Goal: Task Accomplishment & Management: Complete application form

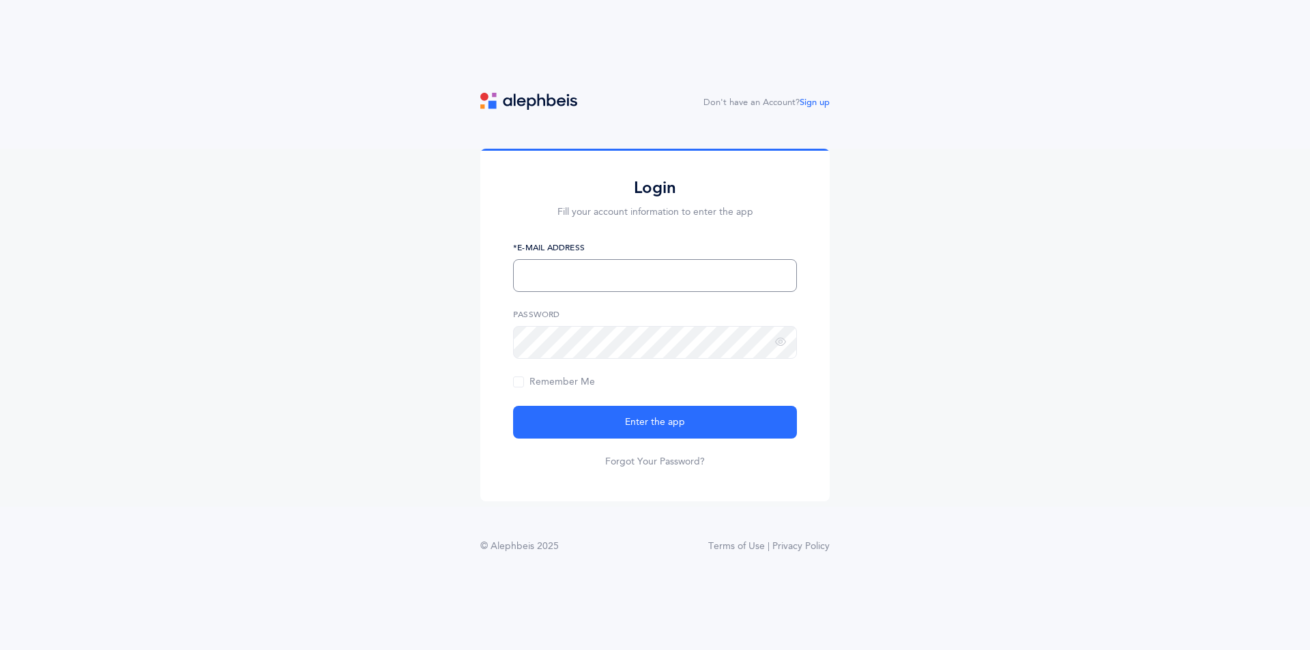
click at [685, 265] on input "text" at bounding box center [655, 275] width 284 height 33
type input "[EMAIL_ADDRESS][DOMAIN_NAME]"
click at [815, 107] on link "Sign up" at bounding box center [815, 103] width 30 height 10
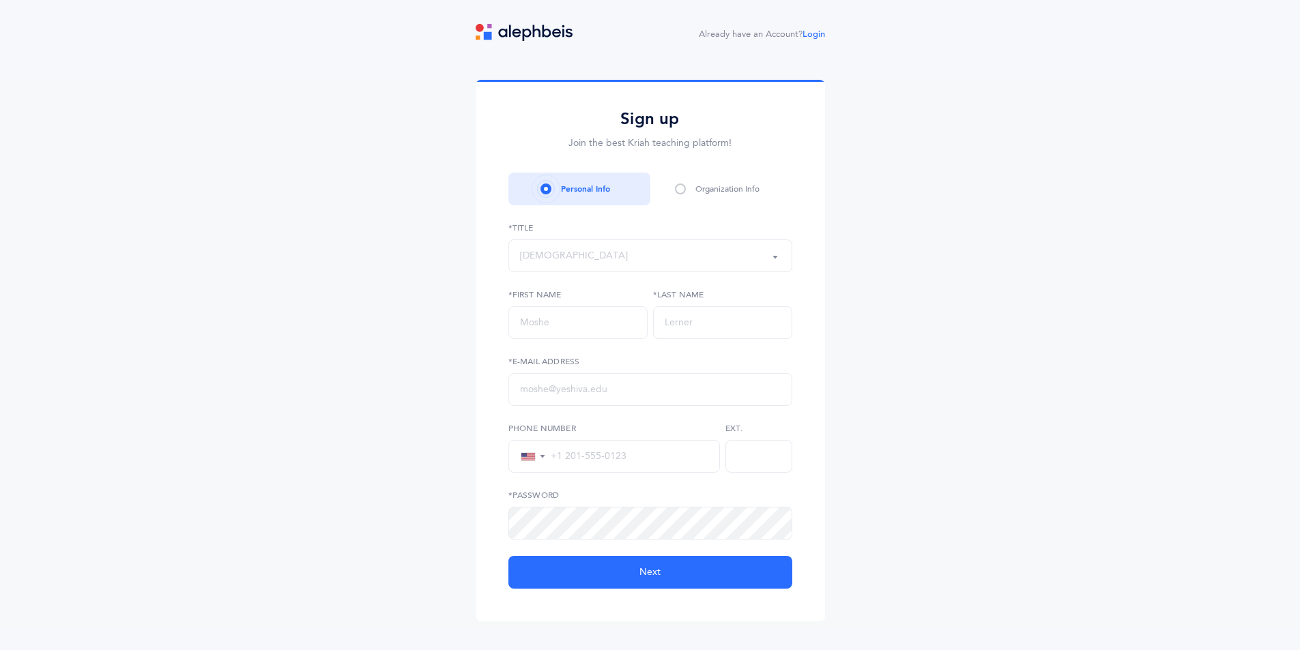
click at [634, 255] on div "[DEMOGRAPHIC_DATA]" at bounding box center [650, 255] width 261 height 23
click at [622, 343] on link "Morah" at bounding box center [650, 351] width 261 height 27
select select "2"
click at [623, 336] on input "text" at bounding box center [577, 322] width 139 height 33
type input "[PERSON_NAME]"
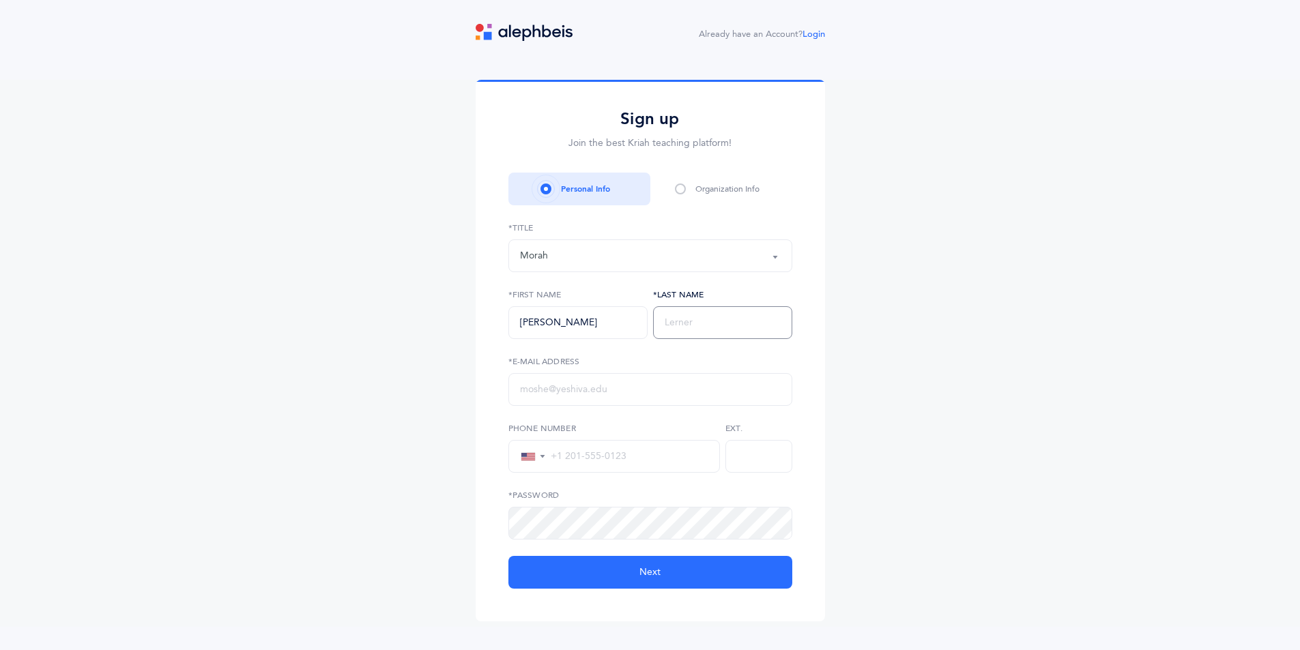
click at [760, 321] on input "text" at bounding box center [722, 322] width 139 height 33
type input "Cheruty"
click at [689, 388] on input "text" at bounding box center [650, 389] width 284 height 33
type input "[EMAIL_ADDRESS][DOMAIN_NAME]"
click at [643, 446] on div "▼ [GEOGRAPHIC_DATA] +1 [GEOGRAPHIC_DATA] +1 [GEOGRAPHIC_DATA] (‫[GEOGRAPHIC_DAT…" at bounding box center [614, 456] width 212 height 33
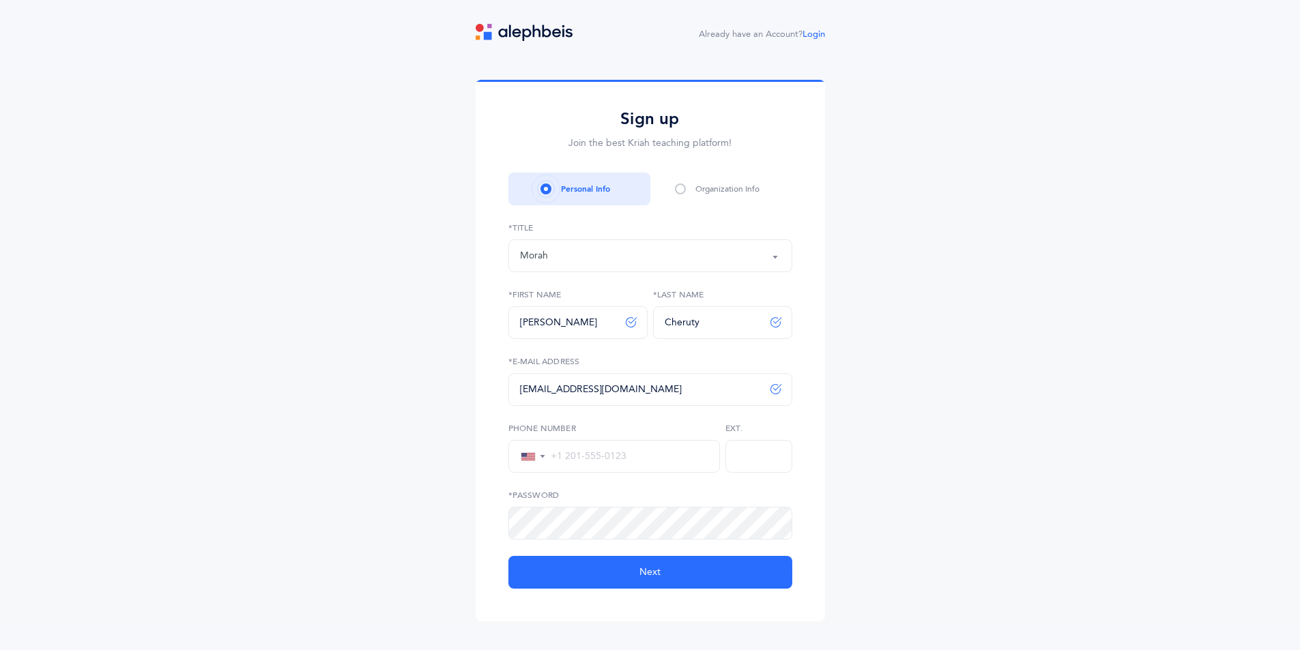
click at [633, 459] on input "tel" at bounding box center [627, 456] width 162 height 12
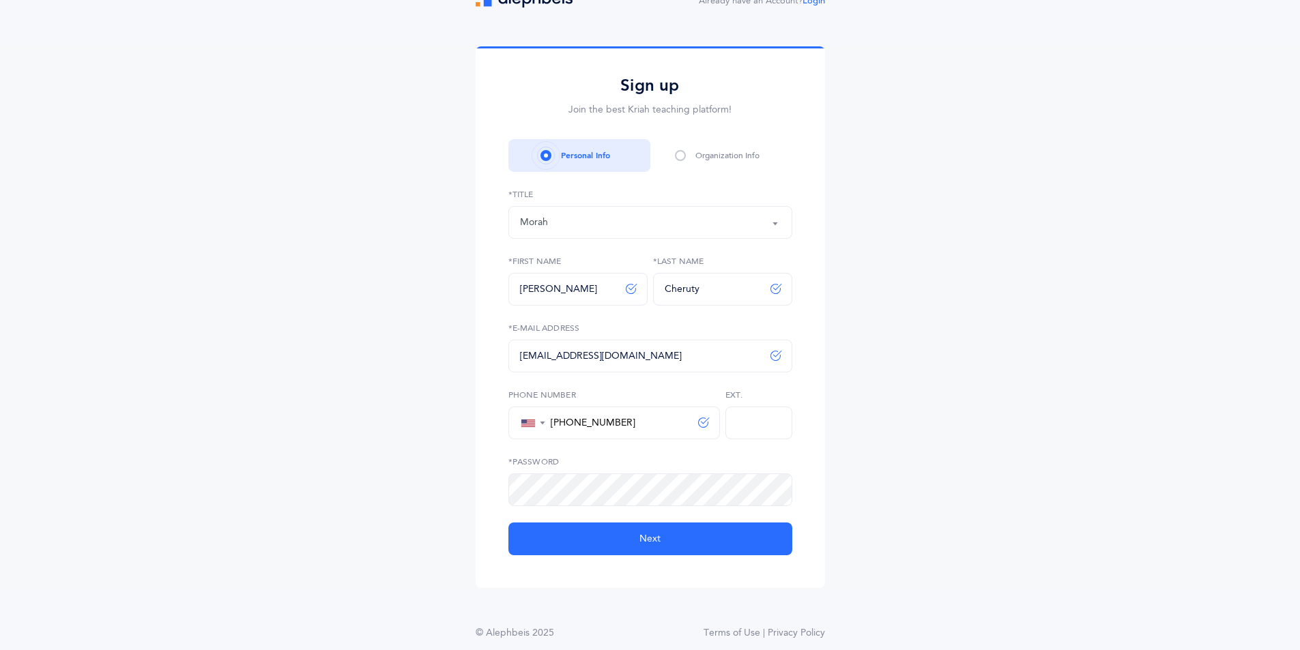
scroll to position [51, 0]
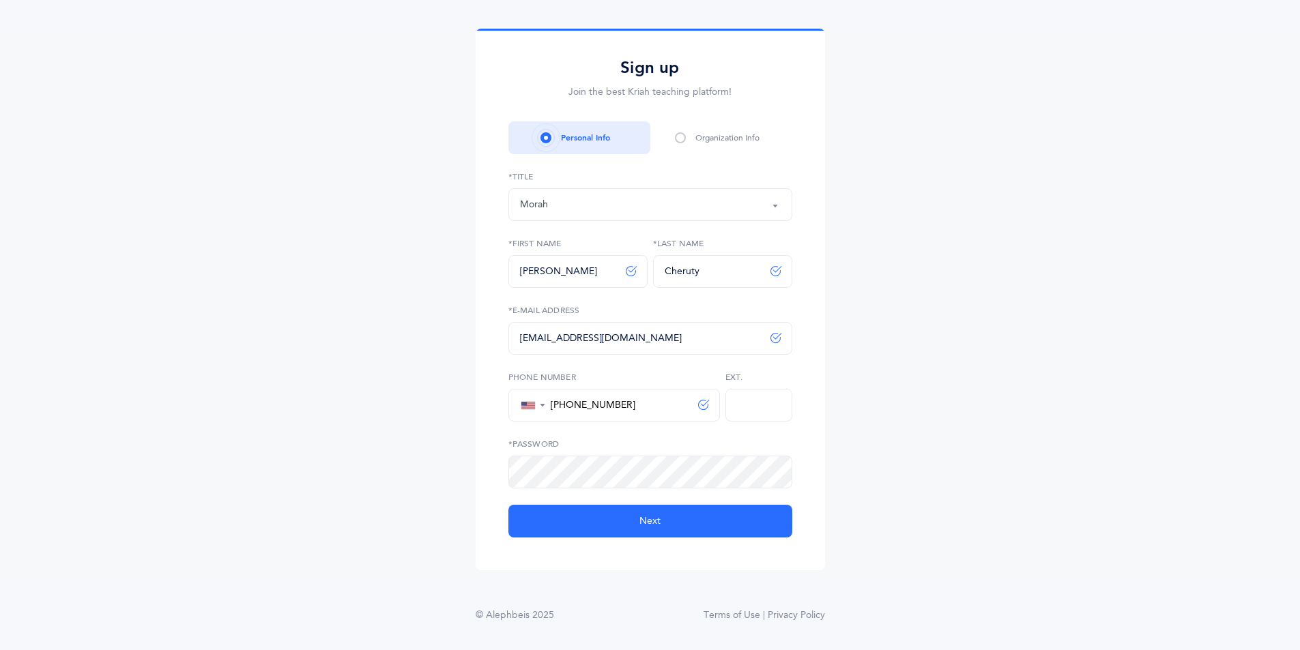
type input "[PHONE_NUMBER]"
click at [687, 521] on button "Next" at bounding box center [650, 521] width 284 height 33
select select
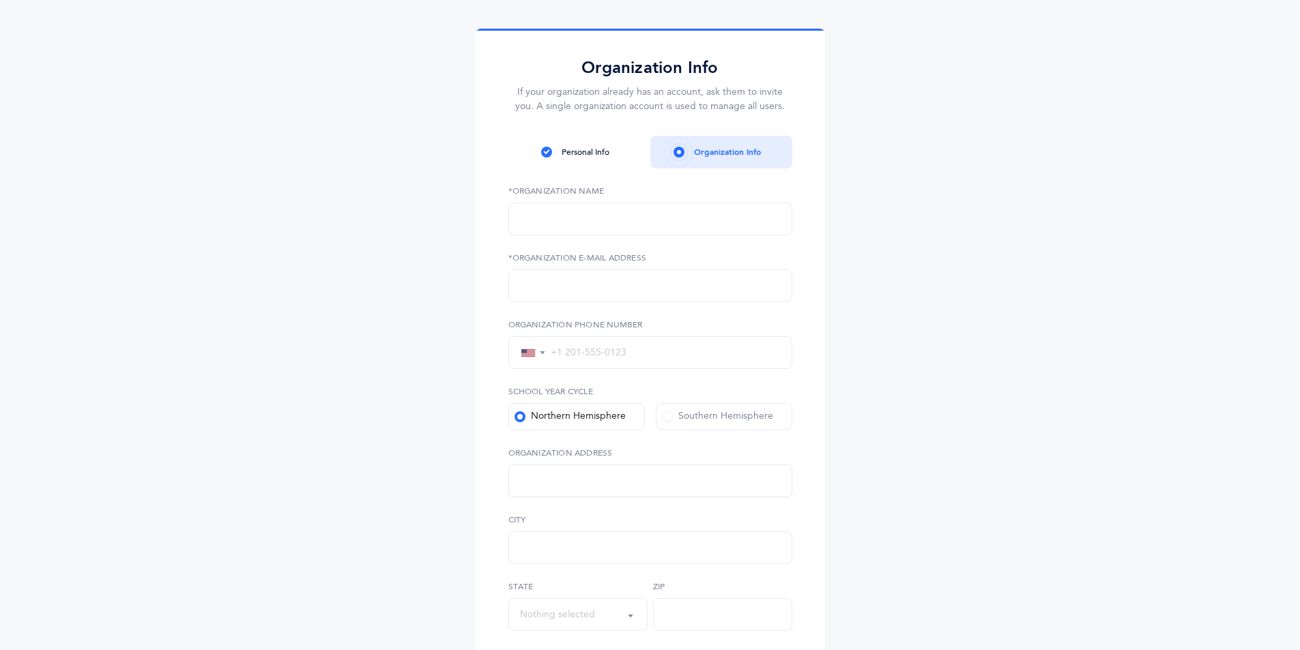
scroll to position [0, 0]
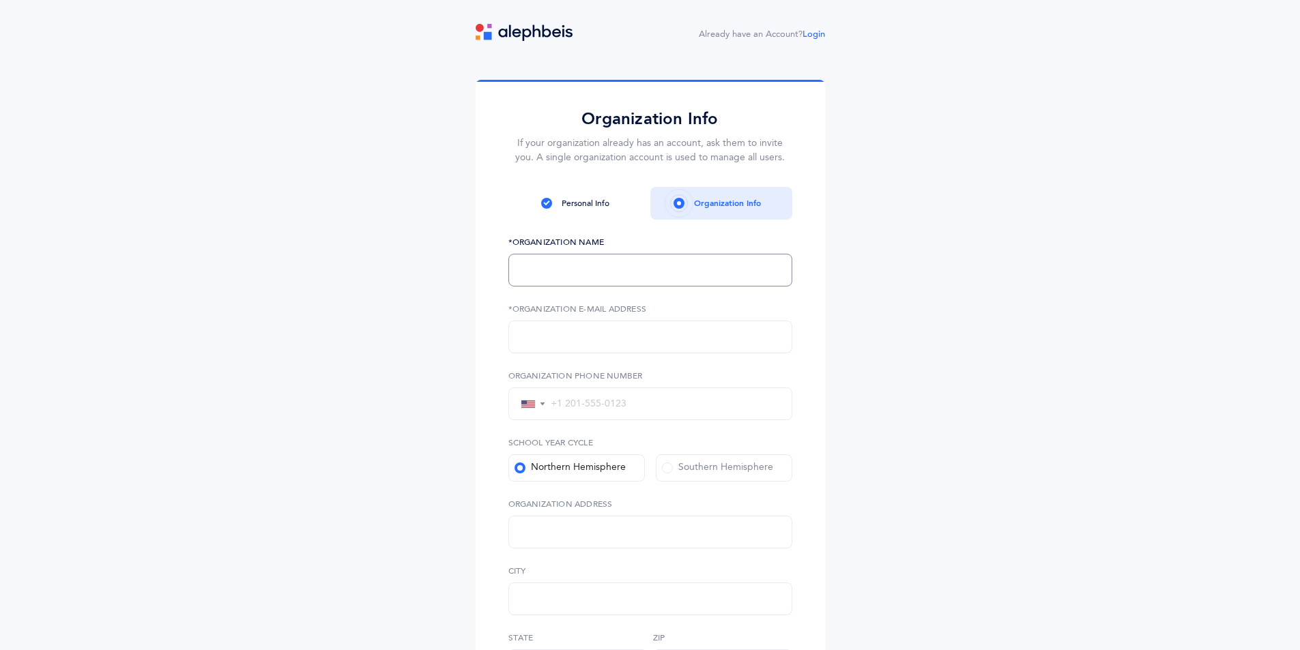
click at [570, 276] on input "text" at bounding box center [650, 270] width 284 height 33
type input "LEC"
click at [566, 355] on form "LEC *Organization Name *Organization E-Mail Address ▼ United States +1 [GEOGRAP…" at bounding box center [650, 547] width 284 height 622
click at [566, 349] on input "text" at bounding box center [650, 337] width 284 height 33
type input "[EMAIL_ADDRESS][DOMAIN_NAME]"
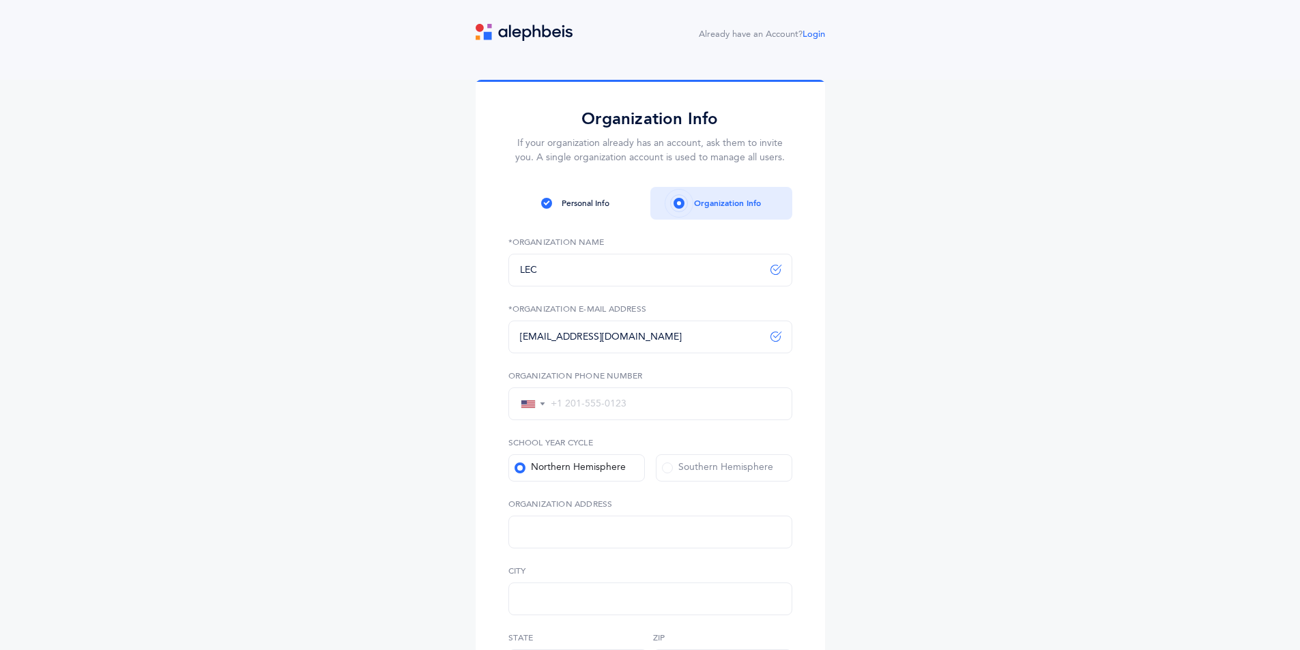
click at [656, 402] on input "tel" at bounding box center [663, 404] width 235 height 12
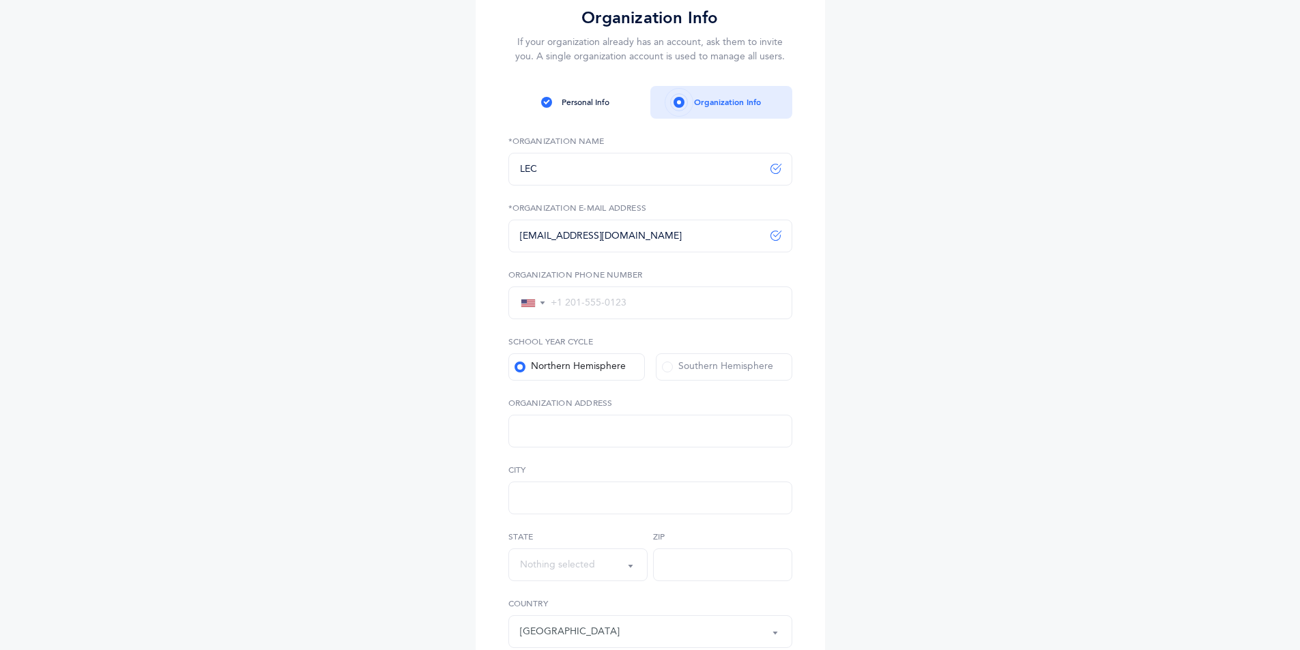
scroll to position [136, 0]
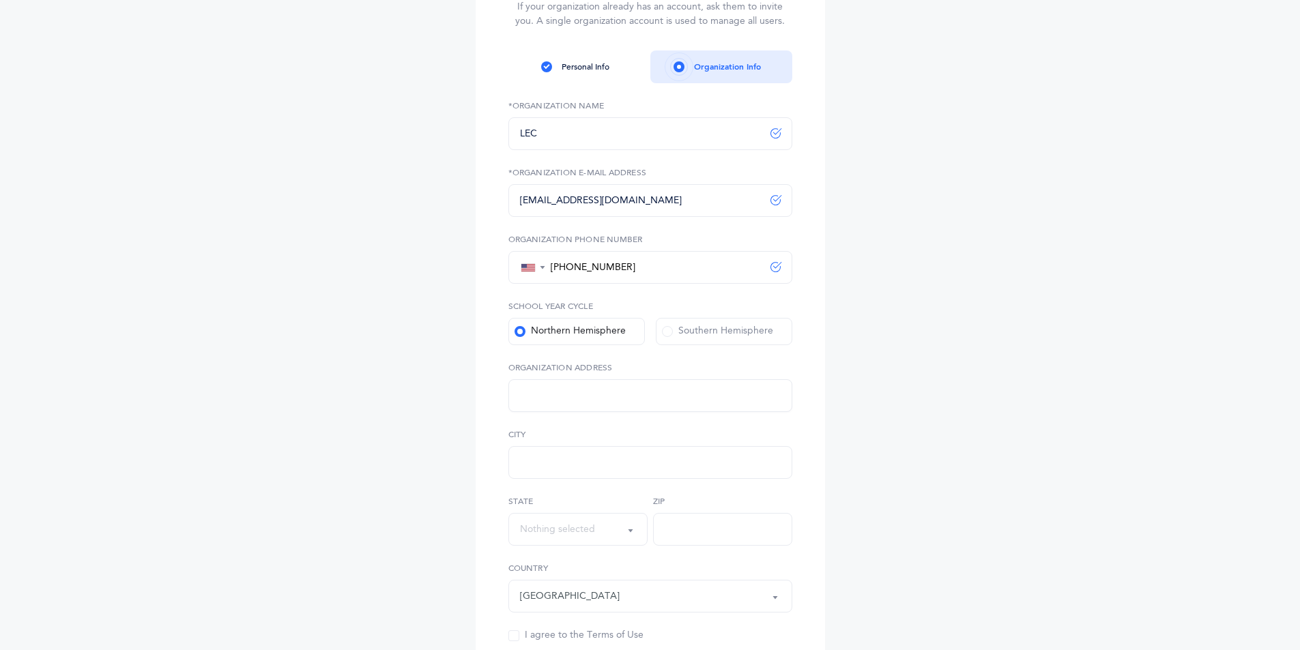
type input "[PHONE_NUMBER]"
click at [616, 407] on input "text" at bounding box center [650, 395] width 284 height 33
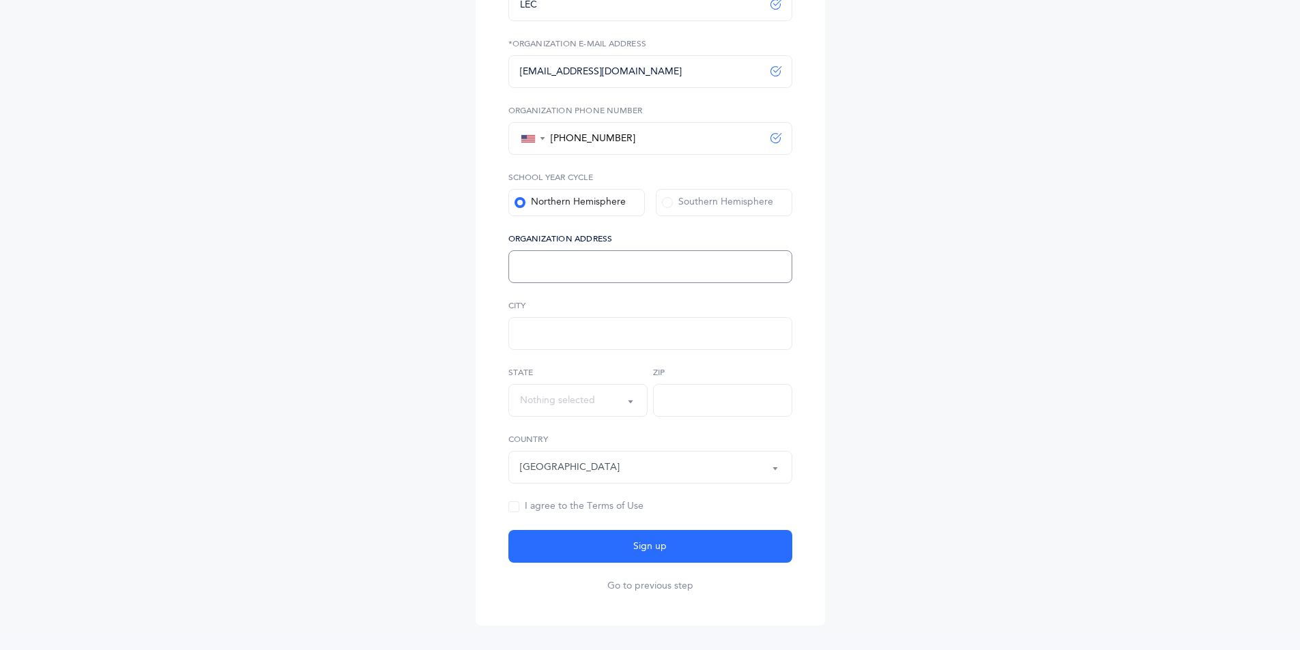
scroll to position [273, 0]
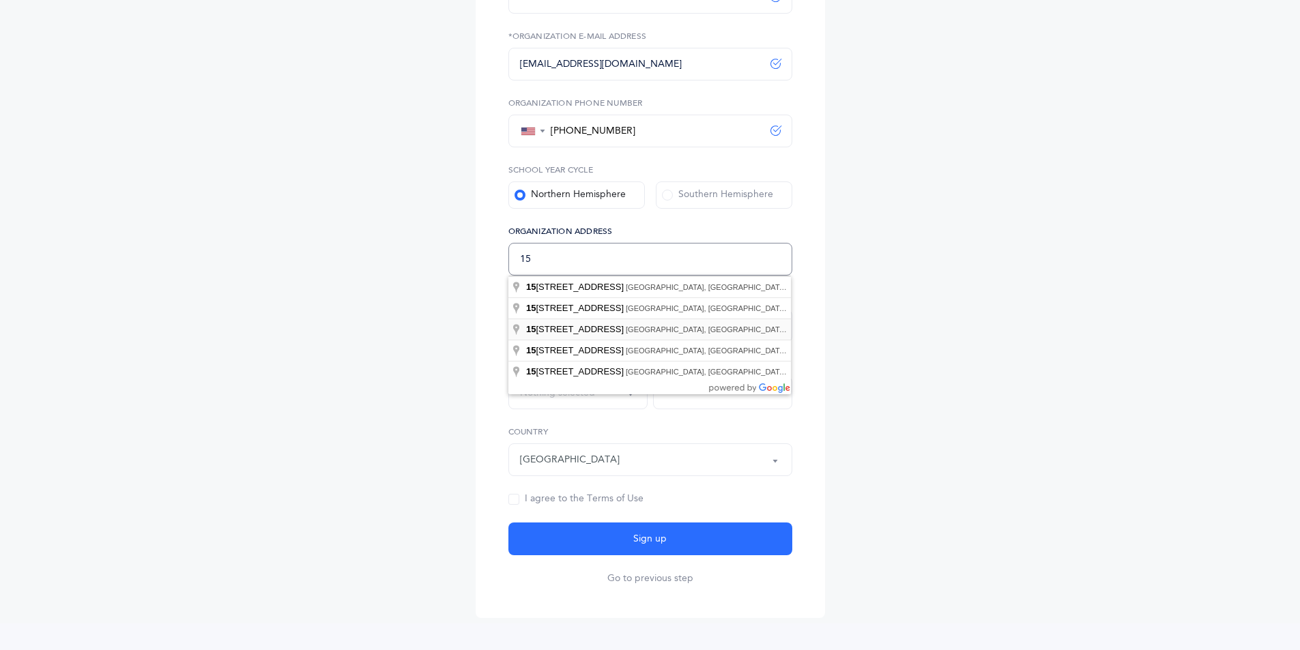
type input "1"
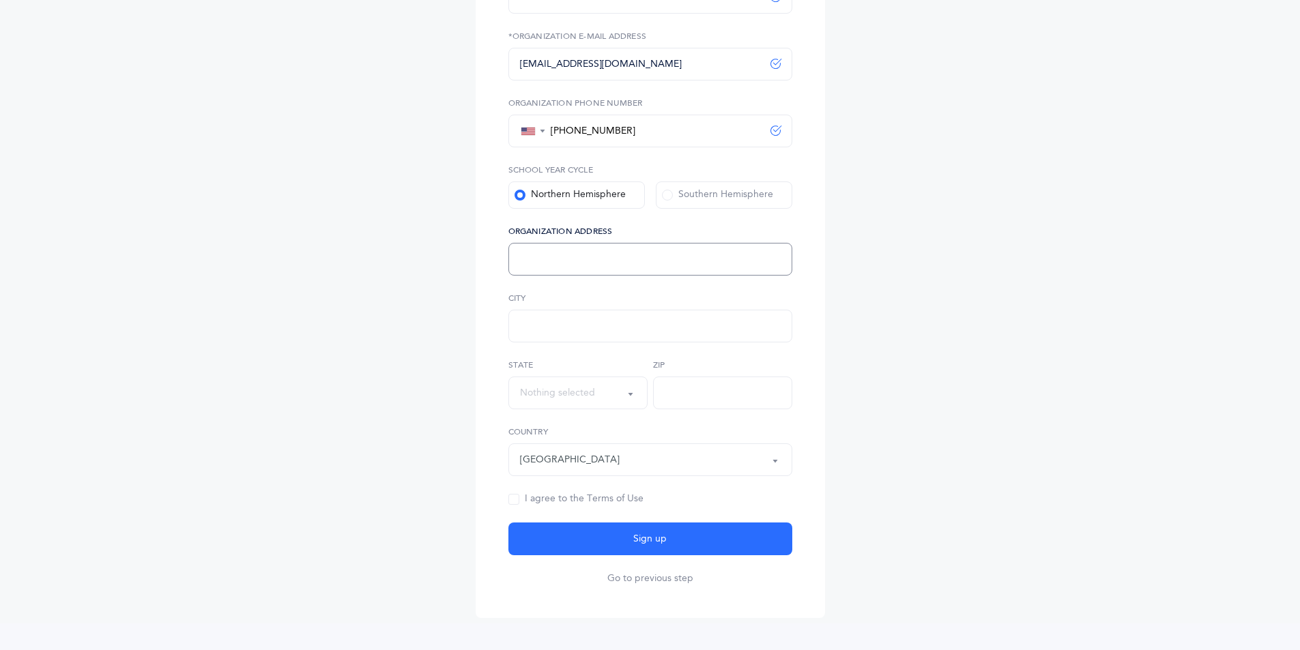
paste input "[STREET_ADDRESS]"
drag, startPoint x: 695, startPoint y: 263, endPoint x: 599, endPoint y: 259, distance: 97.0
click at [599, 259] on input "[STREET_ADDRESS]" at bounding box center [650, 259] width 284 height 33
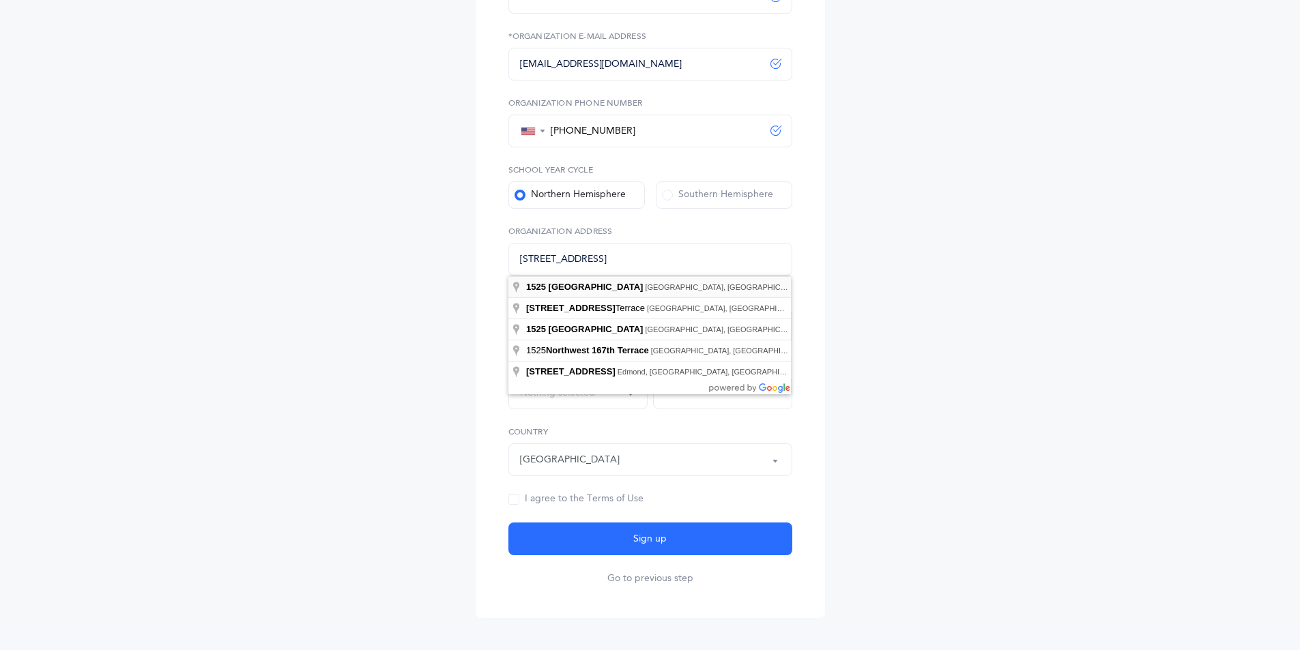
type input "[STREET_ADDRESS]"
type input "[GEOGRAPHIC_DATA]"
select select "[US_STATE]"
type input "33169"
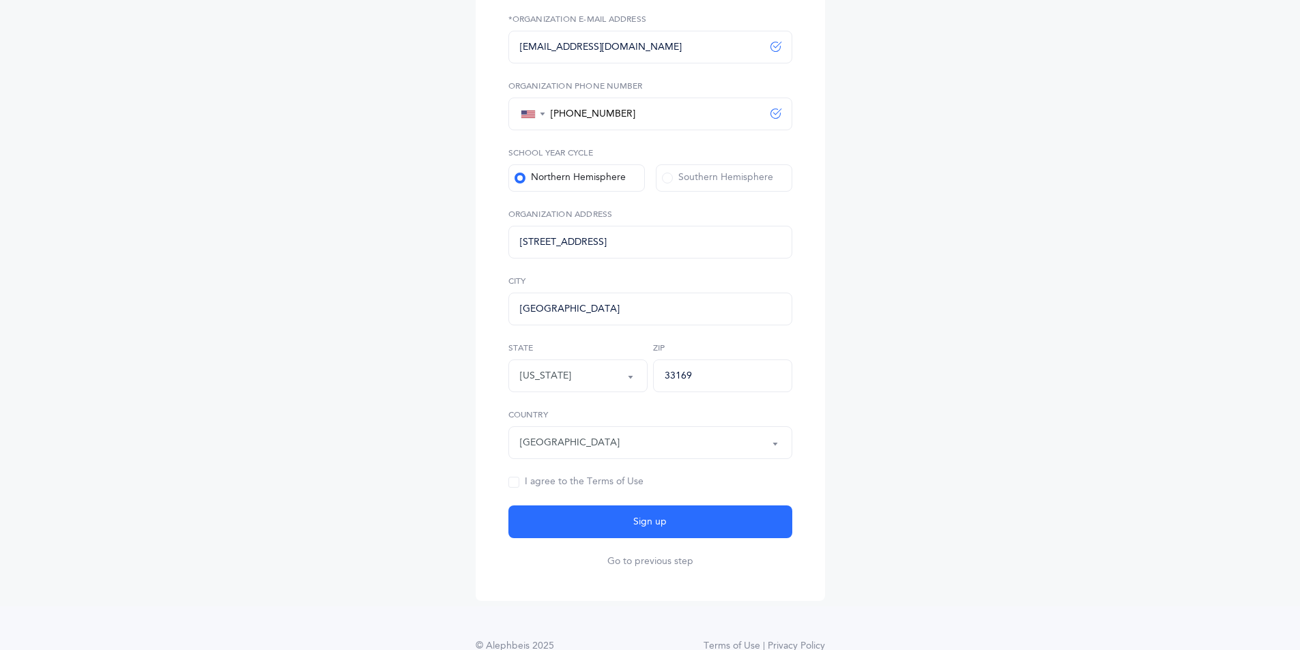
scroll to position [321, 0]
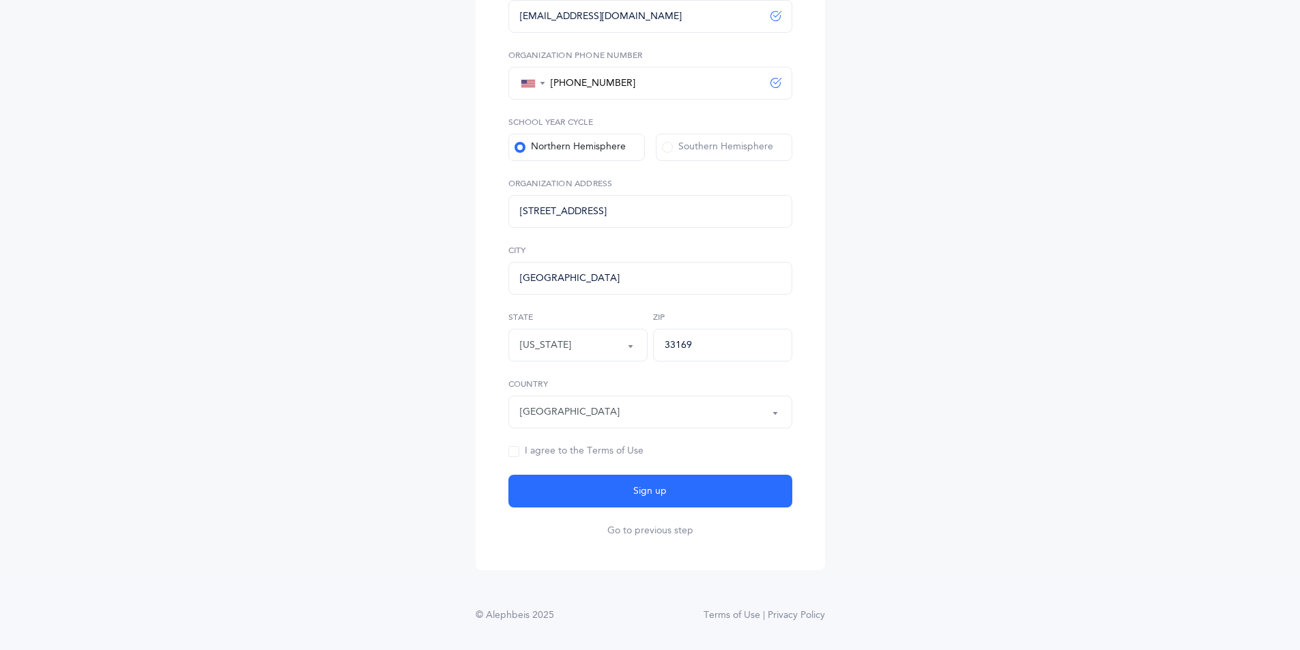
click at [514, 456] on span at bounding box center [513, 451] width 11 height 11
click at [0, 0] on input "I agree to the Terms of Use" at bounding box center [0, 0] width 0 height 0
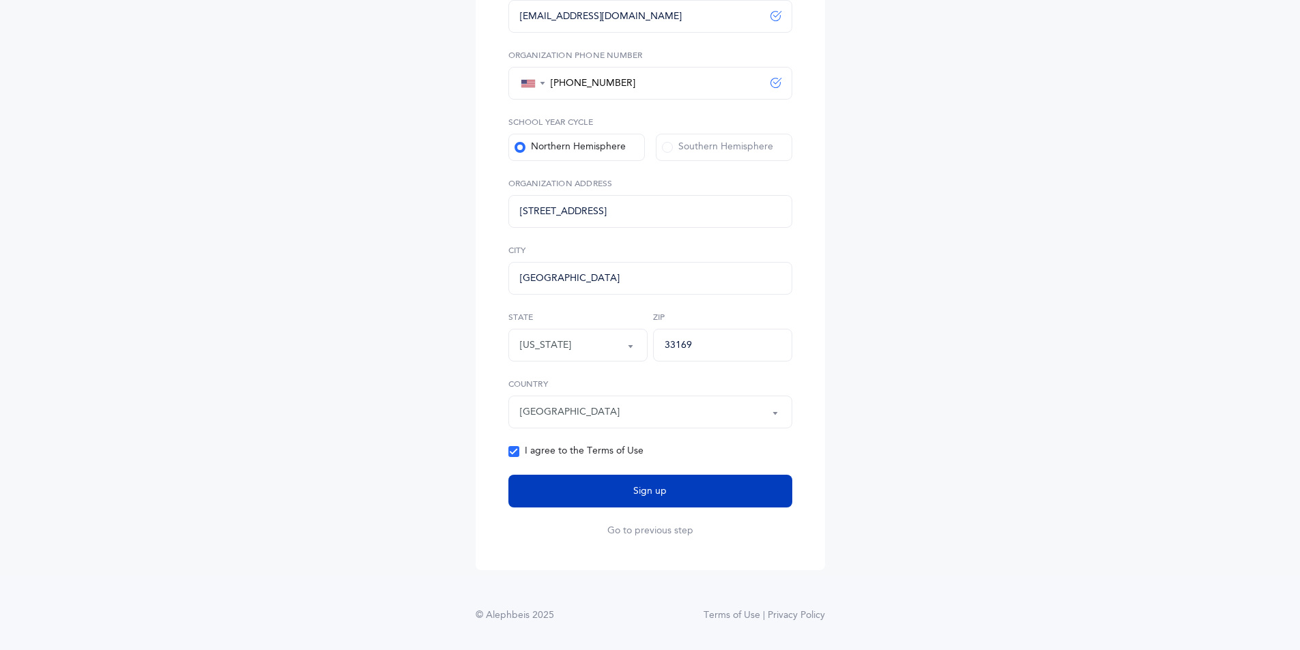
click at [551, 498] on button "Sign up" at bounding box center [650, 491] width 284 height 33
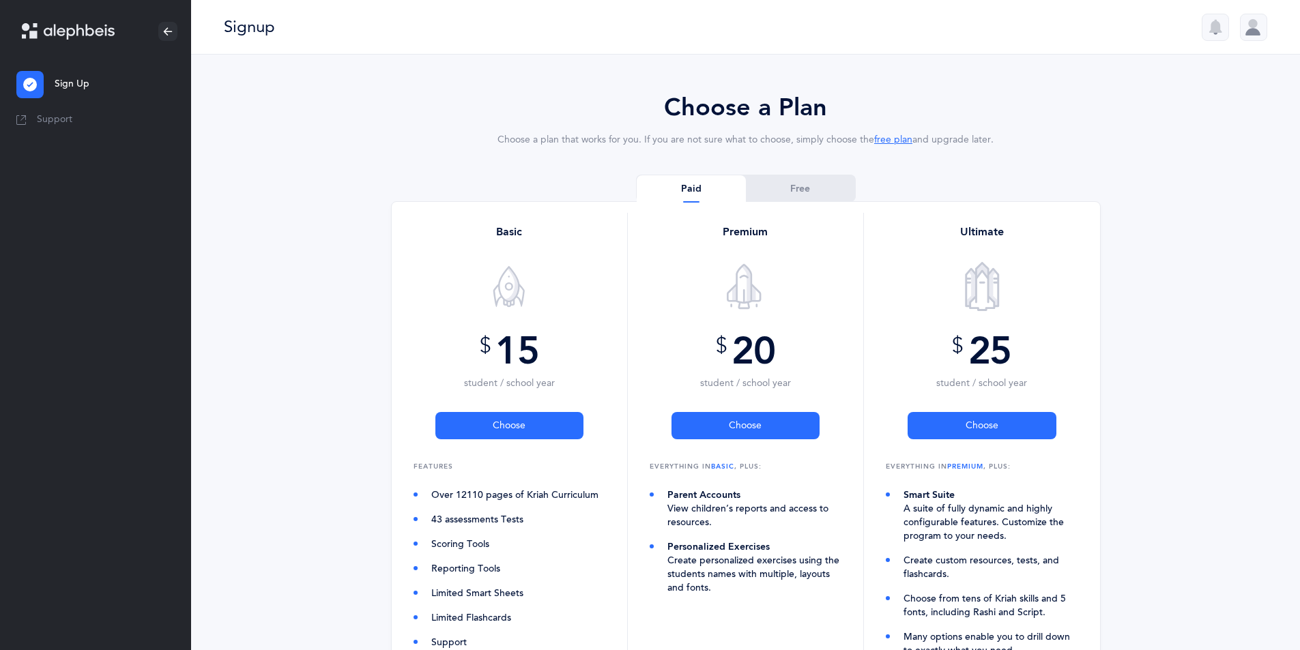
click at [1267, 40] on div at bounding box center [1253, 27] width 27 height 27
click at [1259, 29] on div at bounding box center [1253, 27] width 27 height 27
